Goal: Task Accomplishment & Management: Manage account settings

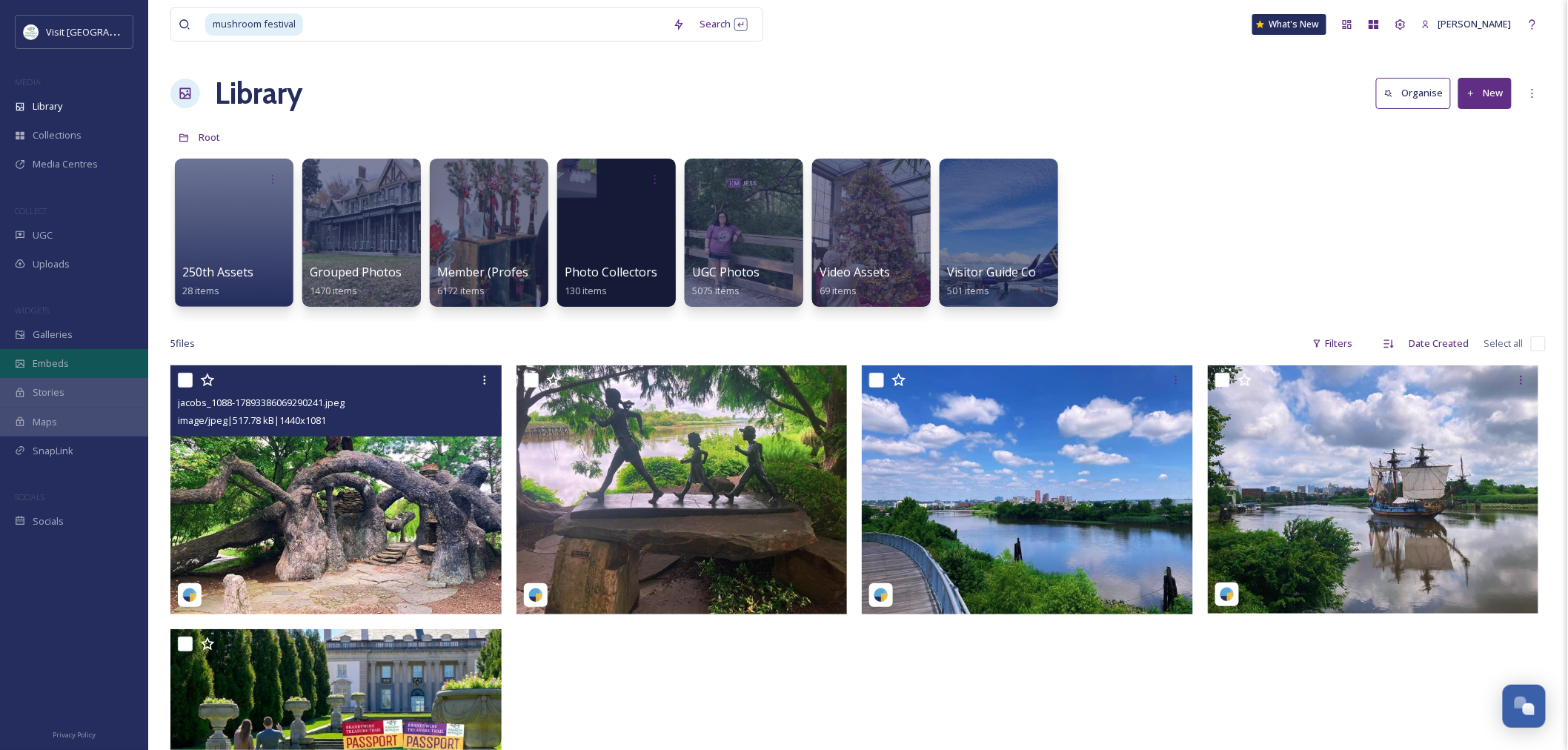
scroll to position [1053, 0]
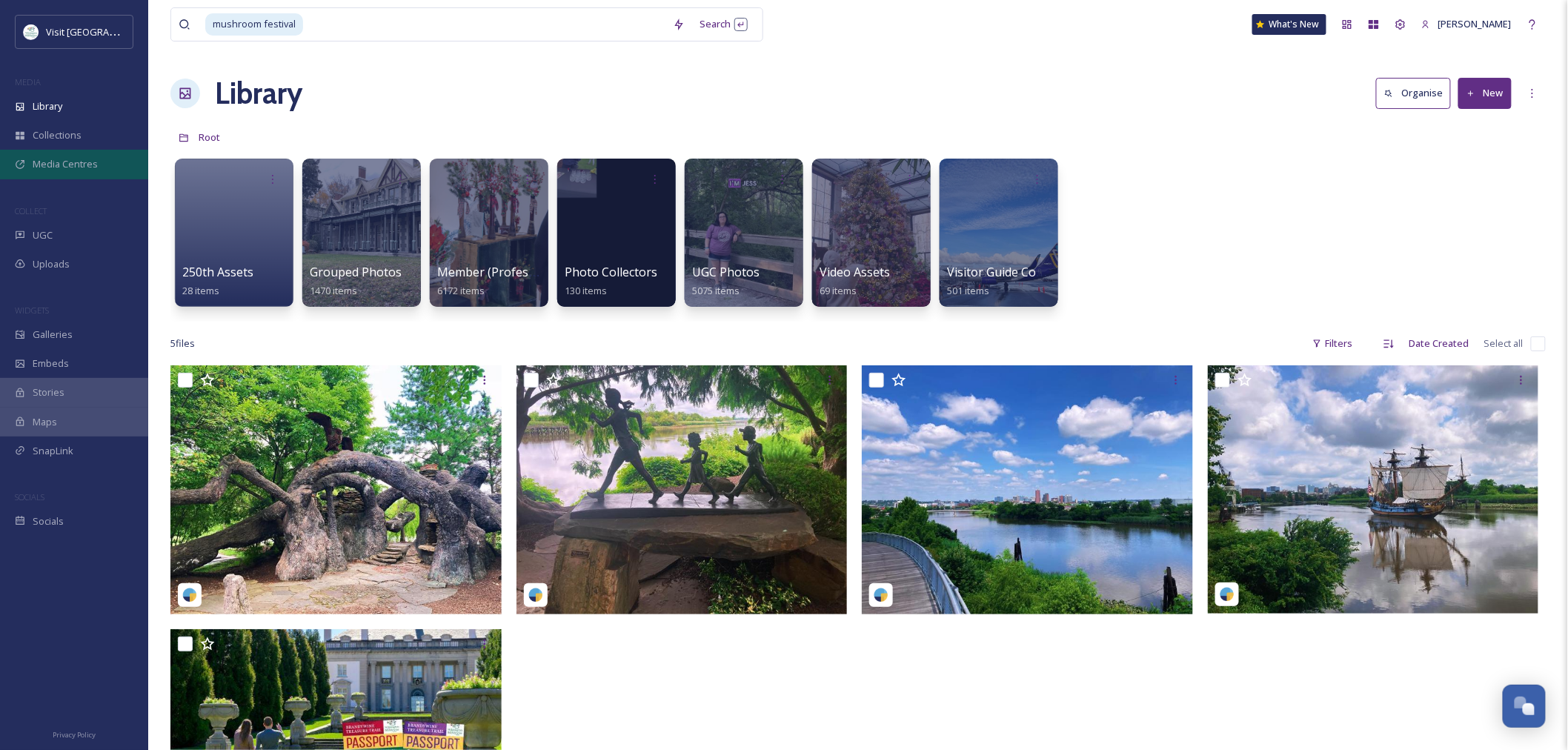
click at [63, 170] on span "Media Centres" at bounding box center [65, 164] width 65 height 14
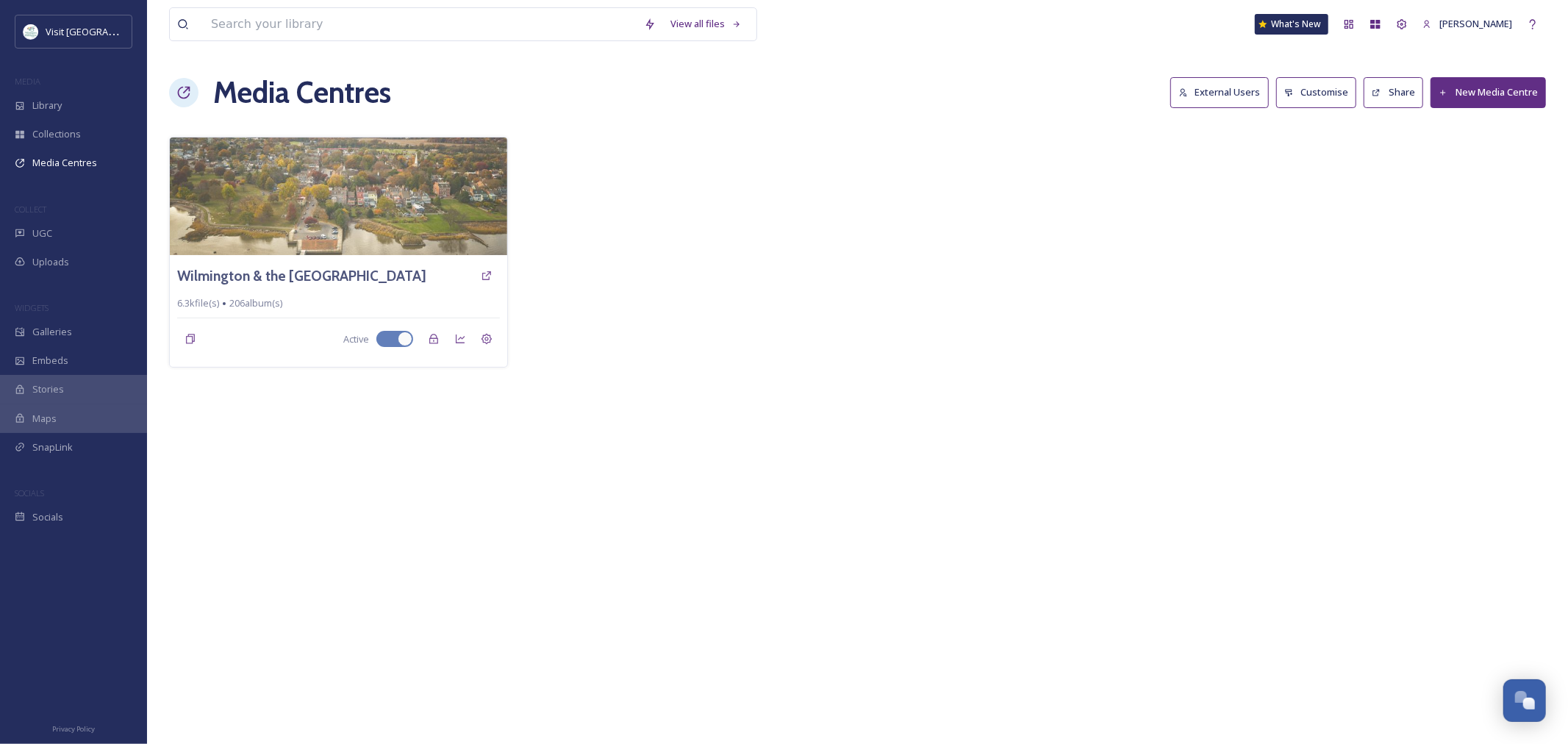
click at [1216, 89] on button "External Users" at bounding box center [1220, 92] width 99 height 30
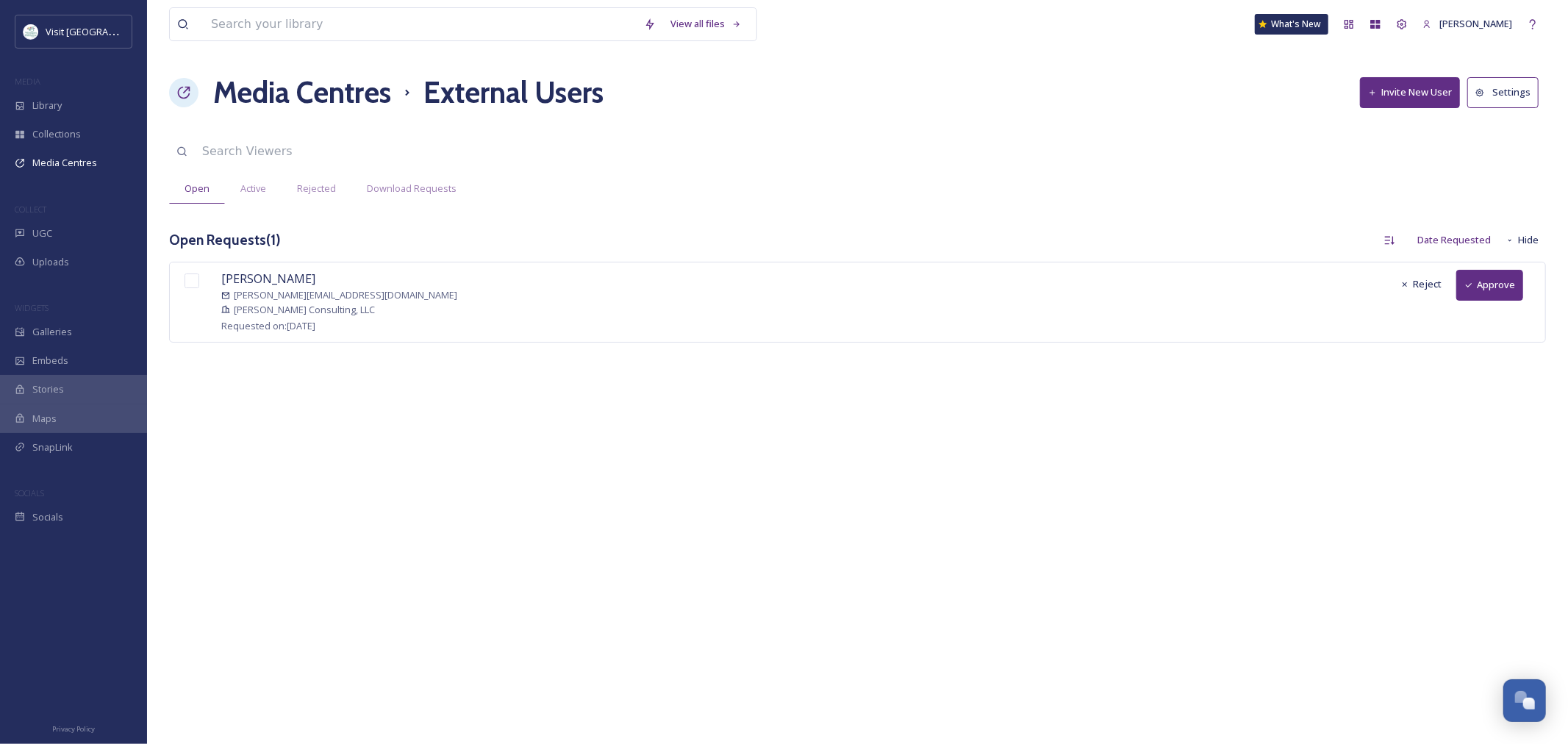
click at [188, 284] on input "checkbox" at bounding box center [192, 281] width 15 height 15
checkbox input "true"
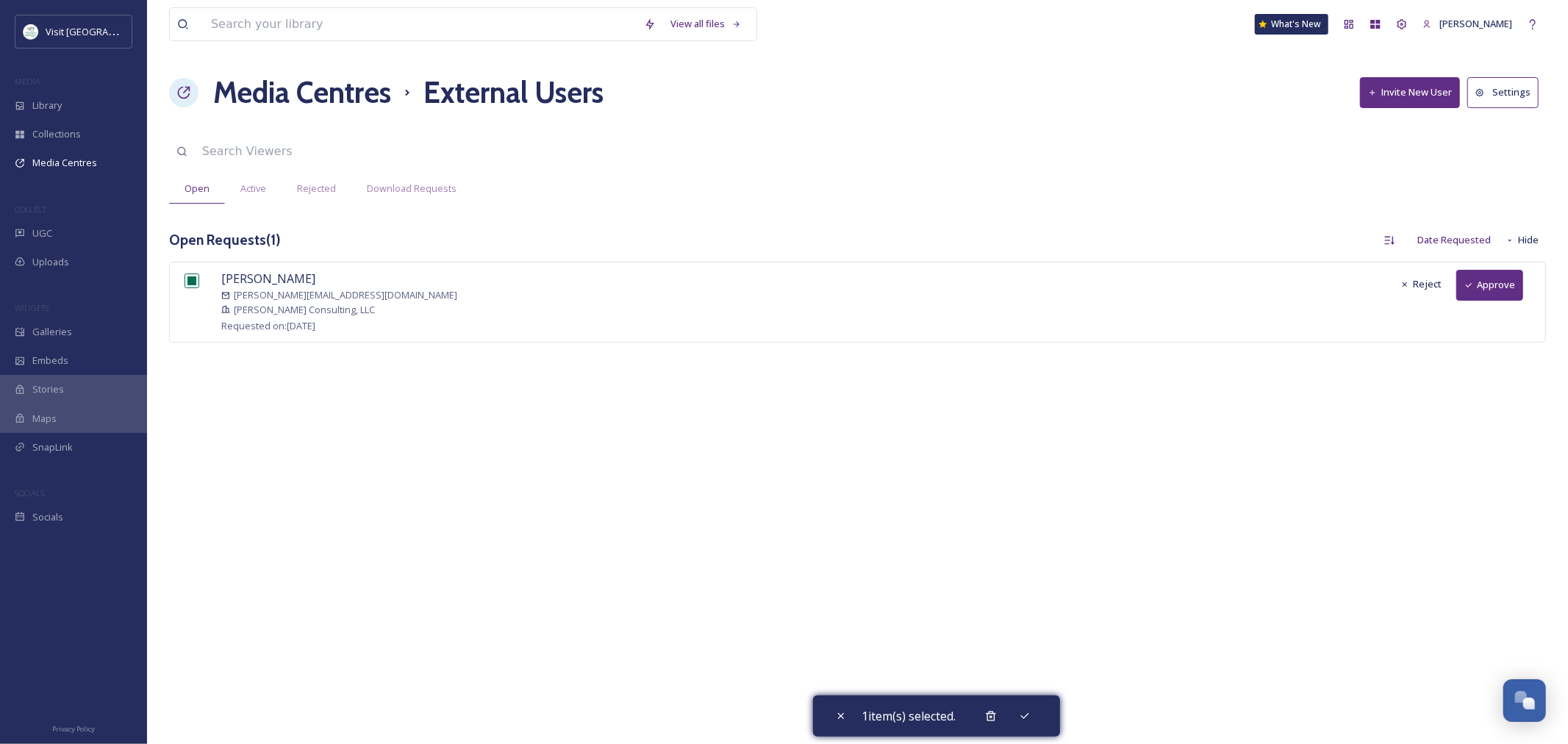
click at [1487, 282] on button "Approve" at bounding box center [1490, 285] width 67 height 30
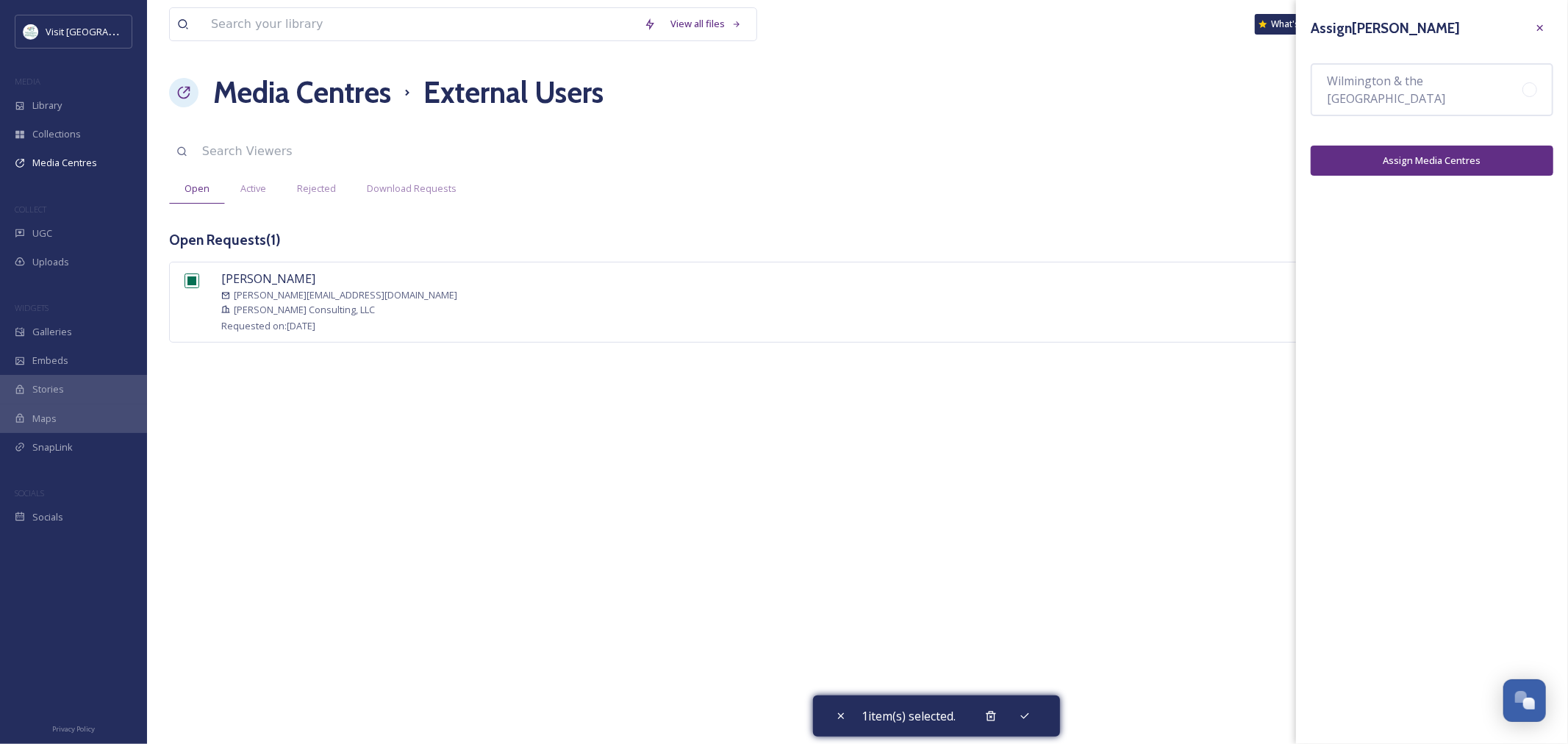
drag, startPoint x: 1371, startPoint y: 105, endPoint x: 1379, endPoint y: 123, distance: 19.7
click at [1371, 104] on span "Wilmington & the [GEOGRAPHIC_DATA]" at bounding box center [1424, 89] width 196 height 35
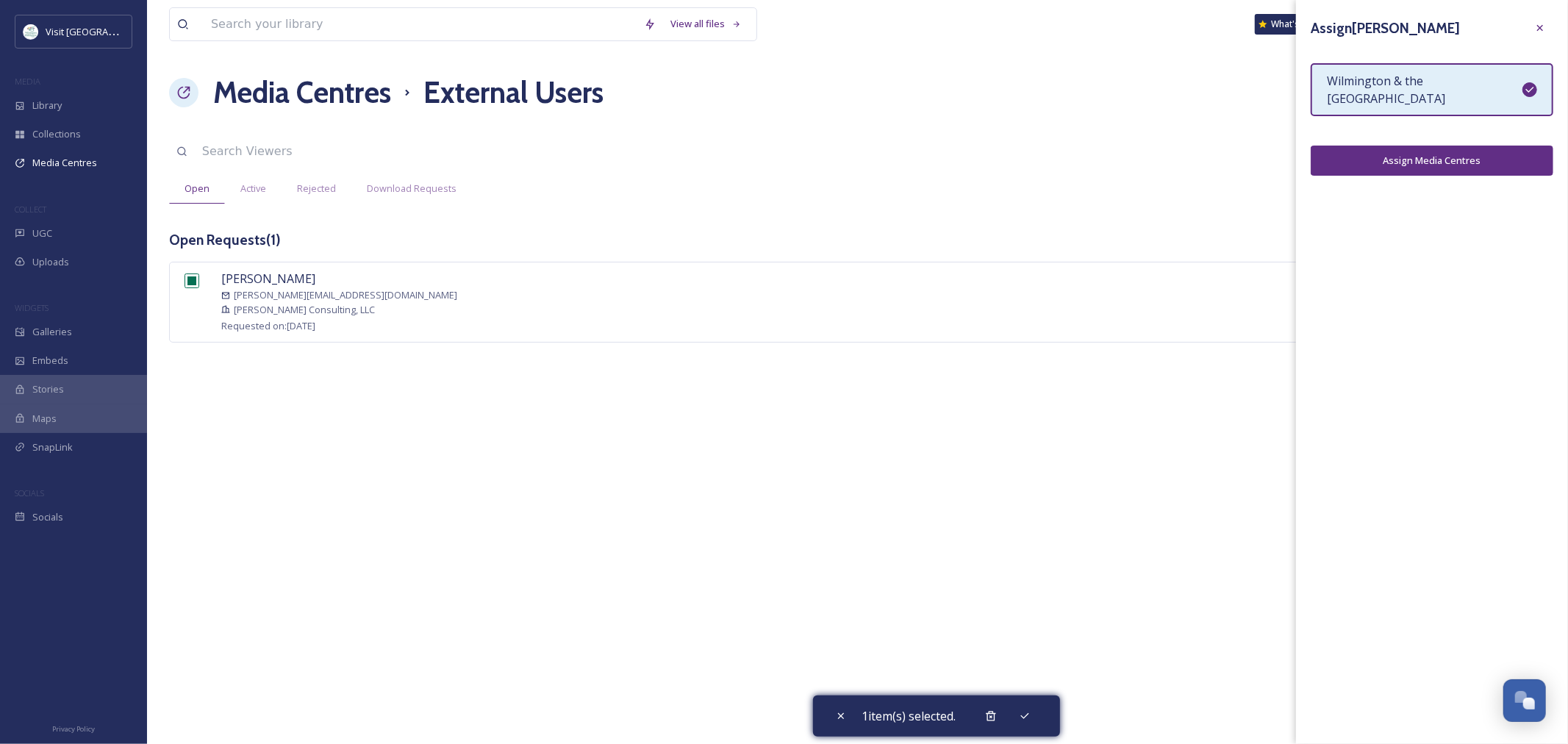
click at [1386, 158] on button "Assign Media Centres" at bounding box center [1432, 160] width 242 height 30
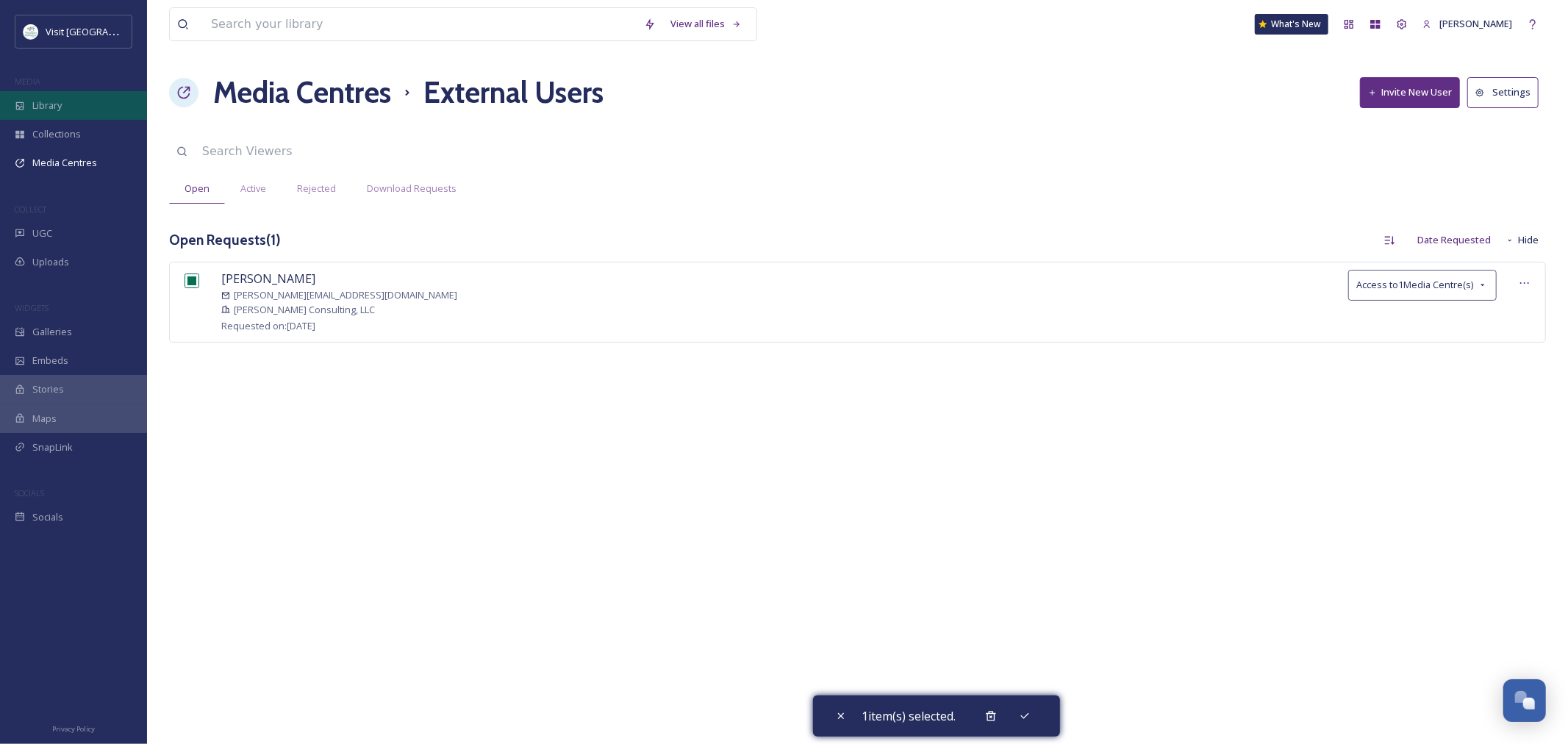
click at [35, 107] on span "Library" at bounding box center [47, 105] width 29 height 14
